Goal: Find specific page/section: Find specific page/section

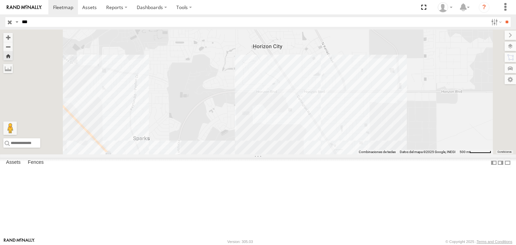
click at [0, 0] on div "457" at bounding box center [0, 0] width 0 height 0
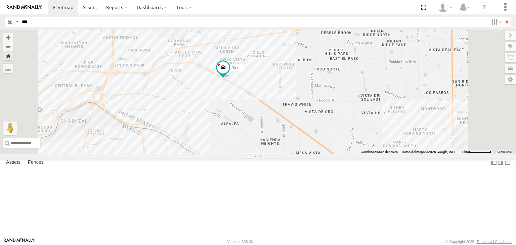
drag, startPoint x: 259, startPoint y: 129, endPoint x: 328, endPoint y: 136, distance: 68.9
click at [325, 137] on div "457" at bounding box center [258, 92] width 516 height 125
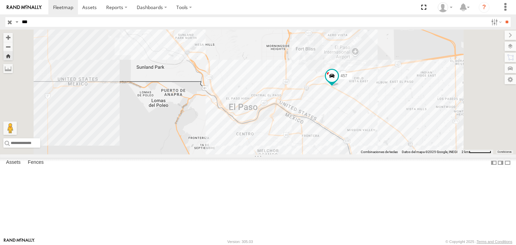
drag, startPoint x: 355, startPoint y: 125, endPoint x: 357, endPoint y: 136, distance: 11.3
click at [357, 135] on div "457" at bounding box center [258, 92] width 516 height 125
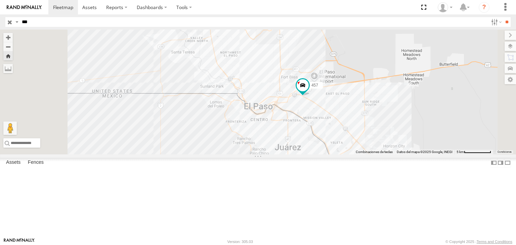
drag, startPoint x: 330, startPoint y: 125, endPoint x: 323, endPoint y: 118, distance: 10.5
click at [325, 120] on div "457" at bounding box center [258, 92] width 516 height 125
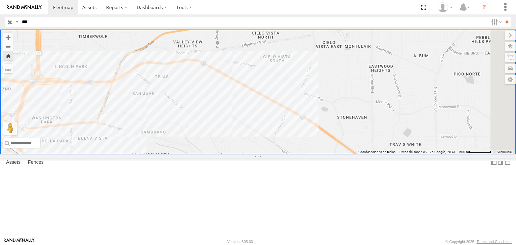
drag, startPoint x: 229, startPoint y: 139, endPoint x: 290, endPoint y: 155, distance: 63.8
click at [287, 154] on div at bounding box center [258, 92] width 516 height 125
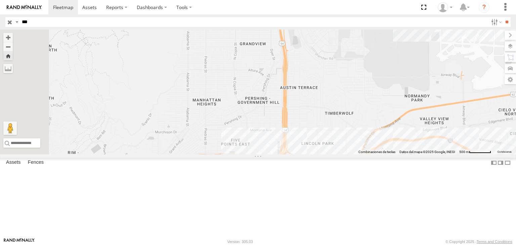
drag, startPoint x: 333, startPoint y: 171, endPoint x: 341, endPoint y: 121, distance: 50.7
click at [342, 122] on div at bounding box center [258, 92] width 516 height 125
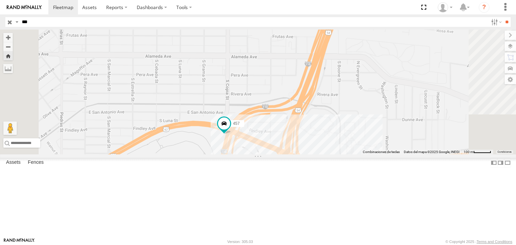
drag, startPoint x: 355, startPoint y: 128, endPoint x: 351, endPoint y: 104, distance: 24.2
click at [359, 107] on div "457" at bounding box center [258, 92] width 516 height 125
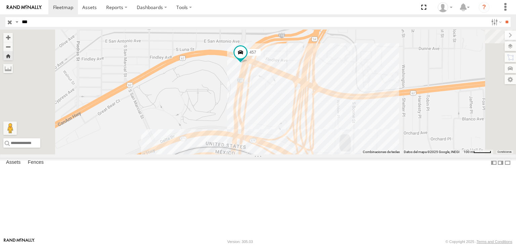
click at [32, 24] on input "***" at bounding box center [253, 22] width 469 height 10
type input "***"
click at [503, 17] on input "**" at bounding box center [507, 22] width 8 height 10
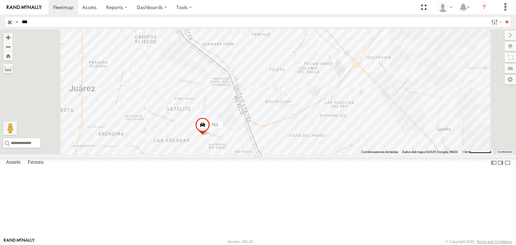
click at [0, 0] on div "639 Locales" at bounding box center [0, 0] width 0 height 0
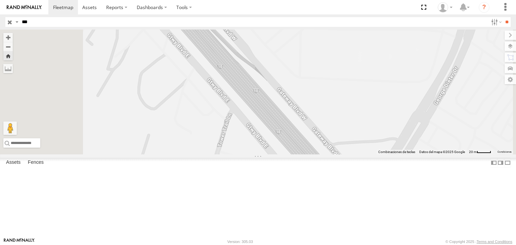
click at [0, 0] on div "Locales" at bounding box center [0, 0] width 0 height 0
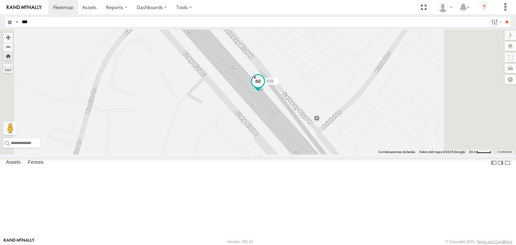
click at [264, 87] on span at bounding box center [258, 81] width 12 height 12
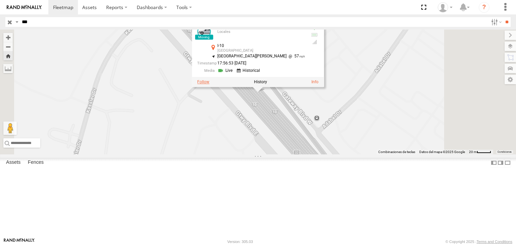
click at [209, 84] on label at bounding box center [203, 82] width 12 height 5
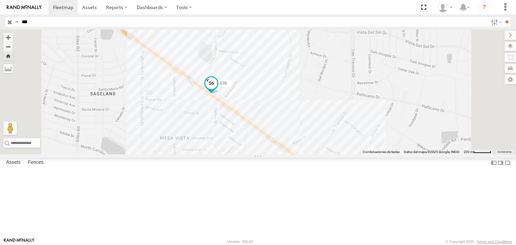
click at [219, 94] on span at bounding box center [211, 85] width 15 height 18
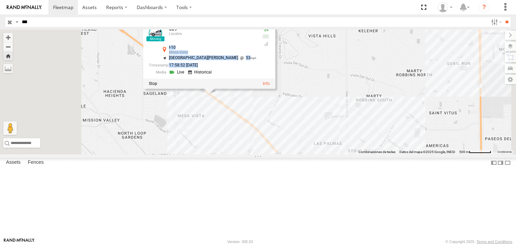
drag, startPoint x: 297, startPoint y: 109, endPoint x: 304, endPoint y: 75, distance: 34.9
click at [276, 75] on div "639 Locales I-10 [GEOGRAPHIC_DATA] 31.7475 , -106.33693 [GEOGRAPHIC_DATA][PERSO…" at bounding box center [209, 56] width 132 height 68
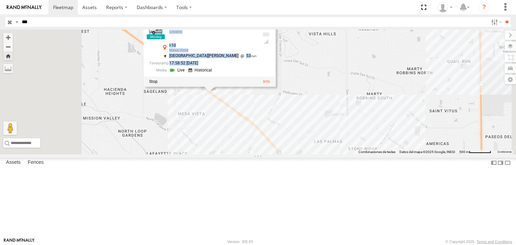
click at [405, 101] on div "639 639 Locales I-10 [GEOGRAPHIC_DATA] 31.7475 , -106.33693 [GEOGRAPHIC_DATA][P…" at bounding box center [258, 92] width 516 height 125
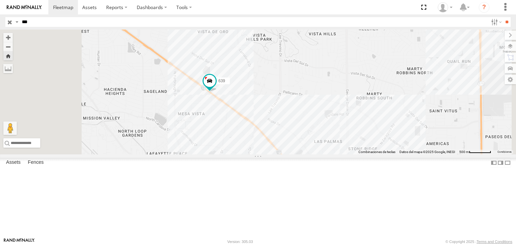
click at [396, 116] on div "639" at bounding box center [258, 92] width 516 height 125
click at [345, 136] on div "639" at bounding box center [258, 92] width 516 height 125
click at [326, 155] on div "639" at bounding box center [258, 92] width 516 height 125
drag, startPoint x: 259, startPoint y: 161, endPoint x: 282, endPoint y: 175, distance: 27.0
click at [281, 155] on div "639" at bounding box center [258, 92] width 516 height 125
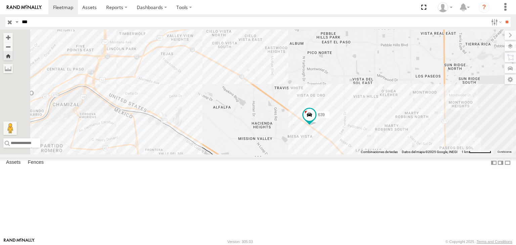
drag, startPoint x: 239, startPoint y: 135, endPoint x: 317, endPoint y: 130, distance: 77.5
click at [317, 131] on div "639" at bounding box center [258, 92] width 516 height 125
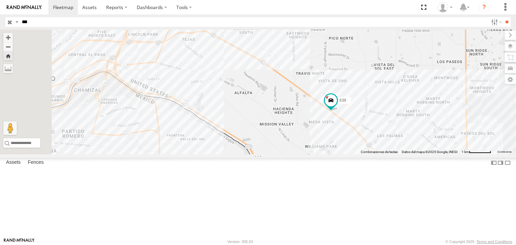
drag, startPoint x: 305, startPoint y: 99, endPoint x: 311, endPoint y: 98, distance: 5.9
click at [305, 98] on div "639" at bounding box center [258, 92] width 516 height 125
